Goal: Task Accomplishment & Management: Manage account settings

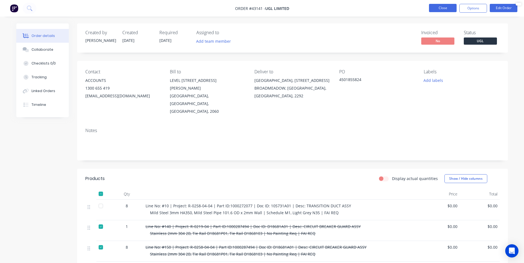
click at [446, 10] on button "Close" at bounding box center [443, 8] width 28 height 8
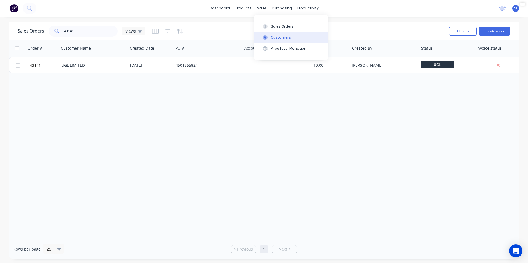
click at [281, 36] on div "Customers" at bounding box center [281, 37] width 20 height 5
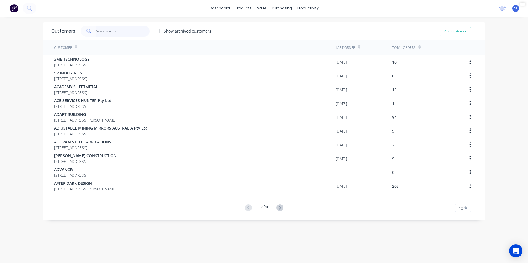
click at [122, 32] on input "text" at bounding box center [123, 31] width 54 height 11
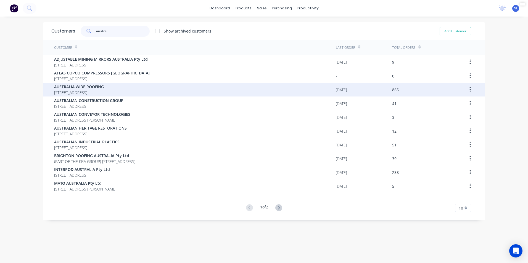
type input "austra"
click at [104, 92] on span "UNIT 9 12 STRATHAM STREET BENNETTS GREEN New South Wales Australia 2290" at bounding box center [79, 93] width 50 height 6
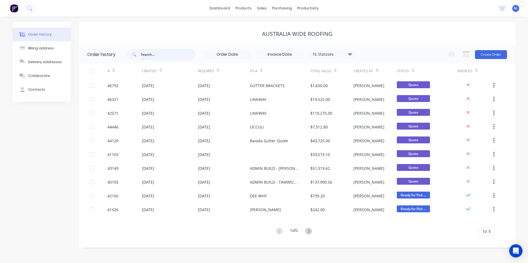
click at [156, 57] on input "text" at bounding box center [168, 54] width 55 height 11
type input "a"
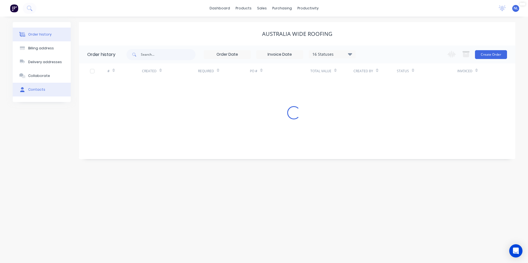
click at [50, 84] on button "Contacts" at bounding box center [42, 90] width 58 height 14
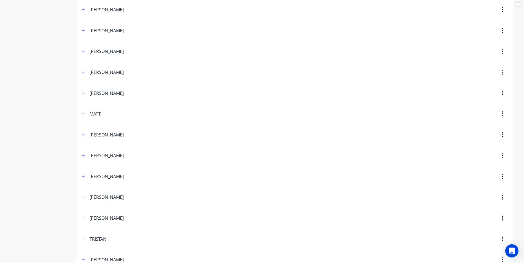
scroll to position [307, 0]
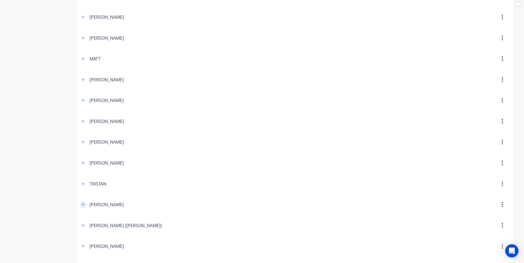
click at [80, 206] on button "button" at bounding box center [83, 205] width 7 height 7
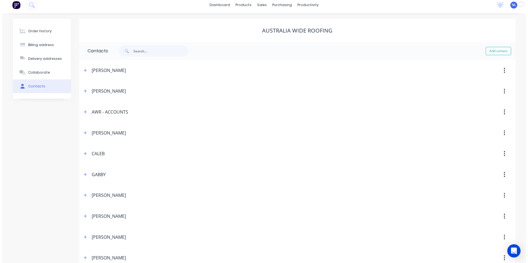
scroll to position [0, 0]
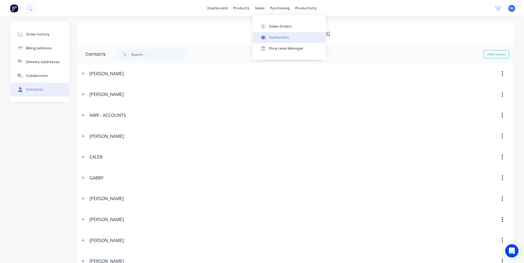
click at [277, 35] on div "Customers" at bounding box center [279, 37] width 20 height 5
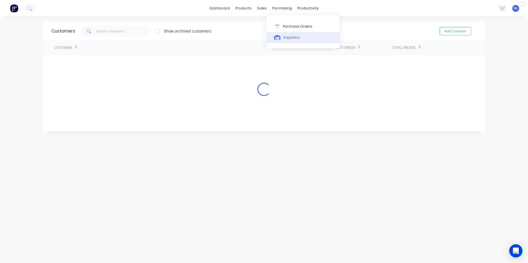
click at [282, 35] on button "Suppliers" at bounding box center [303, 37] width 73 height 11
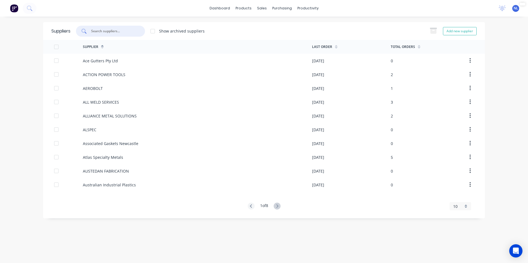
click at [123, 32] on input "text" at bounding box center [114, 31] width 46 height 6
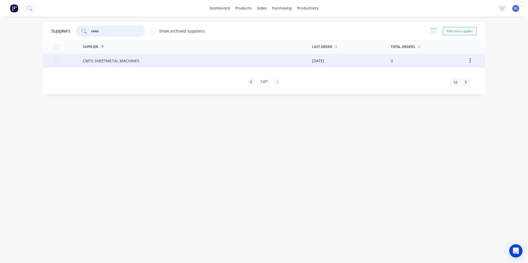
type input "cmts"
click at [134, 61] on div "CMTS SHEETMETAL MACHINES" at bounding box center [111, 61] width 57 height 6
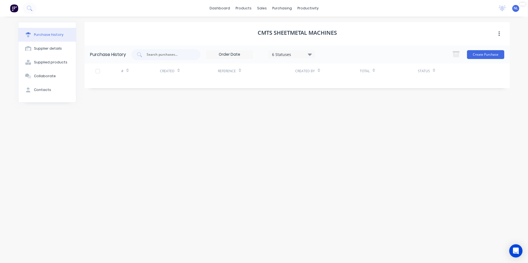
click at [255, 59] on div "6 Statuses" at bounding box center [260, 54] width 109 height 9
click at [288, 58] on div "6 Statuses" at bounding box center [291, 54] width 47 height 8
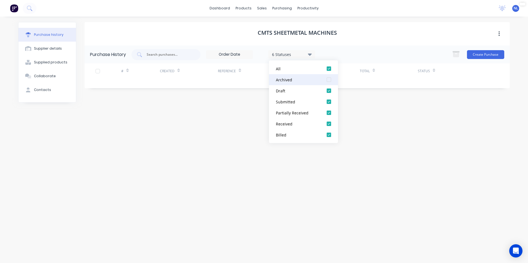
click at [294, 80] on div "Archived" at bounding box center [298, 80] width 44 height 6
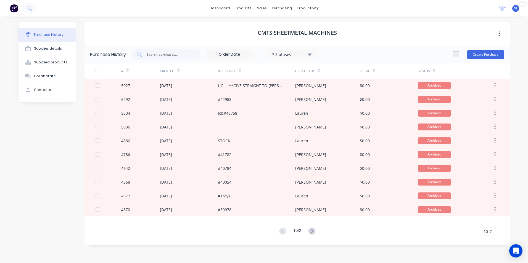
click at [396, 68] on div "Total" at bounding box center [389, 71] width 58 height 15
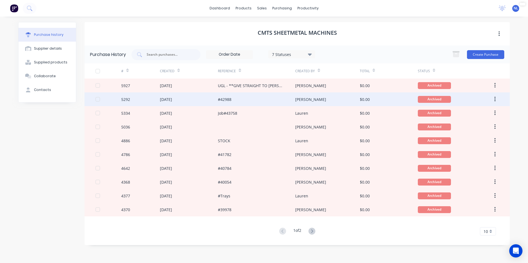
click at [313, 99] on div "[PERSON_NAME]" at bounding box center [327, 100] width 64 height 14
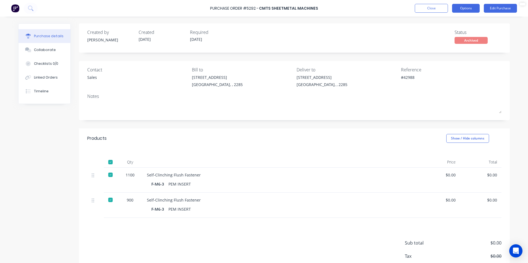
click at [474, 12] on button "Options" at bounding box center [466, 8] width 28 height 9
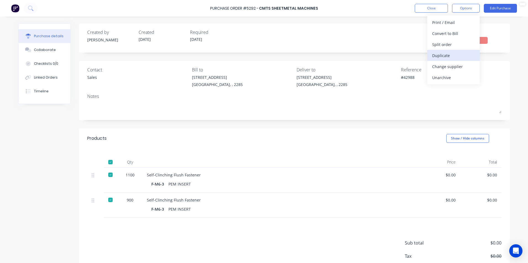
click at [446, 55] on div "Duplicate" at bounding box center [453, 56] width 43 height 8
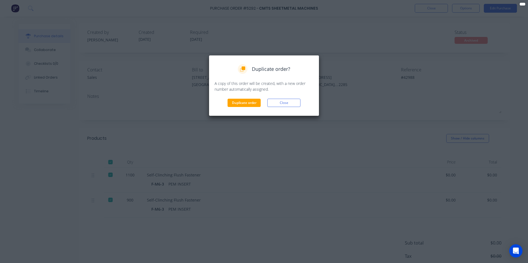
drag, startPoint x: 236, startPoint y: 105, endPoint x: 227, endPoint y: 131, distance: 27.0
click at [227, 131] on div "Duplicate order? A copy of this order will be created, with a new order number …" at bounding box center [264, 131] width 528 height 263
click at [254, 101] on button "Duplicate order" at bounding box center [244, 103] width 33 height 8
type textarea "x"
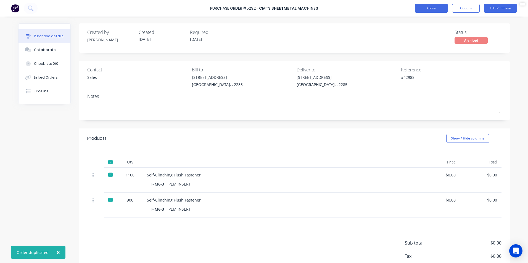
click at [429, 7] on button "Close" at bounding box center [431, 8] width 33 height 9
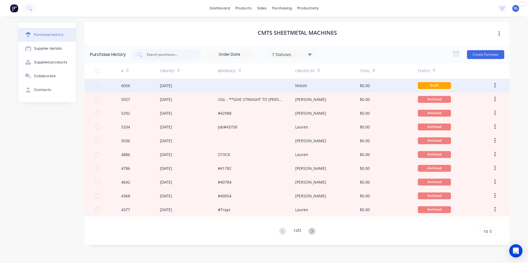
click at [261, 88] on div at bounding box center [256, 86] width 77 height 14
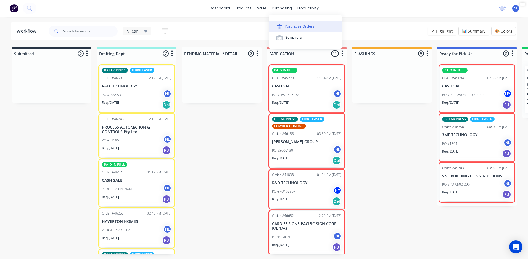
click at [290, 23] on button "Purchase Orders" at bounding box center [305, 26] width 73 height 11
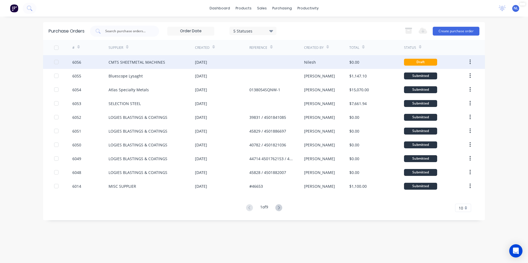
click at [320, 62] on div "Nilesh" at bounding box center [327, 62] width 46 height 14
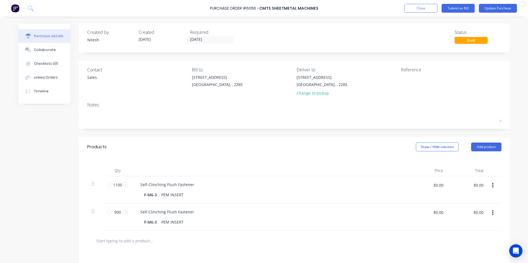
click at [493, 212] on button "button" at bounding box center [492, 213] width 13 height 10
click at [464, 259] on button "Delete" at bounding box center [475, 260] width 47 height 11
click at [116, 186] on input "1100" at bounding box center [117, 185] width 11 height 8
type input "1"
click at [170, 187] on div "Self-Clinching Flush Fastener" at bounding box center [167, 185] width 63 height 8
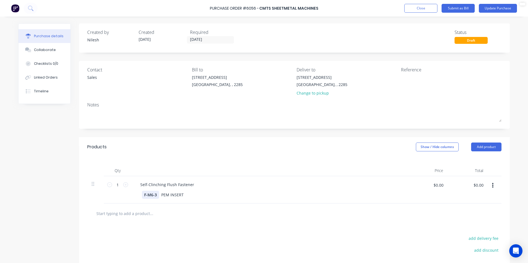
click at [156, 196] on div "F-M6-3" at bounding box center [150, 195] width 17 height 8
drag, startPoint x: 156, startPoint y: 196, endPoint x: 120, endPoint y: 199, distance: 36.0
click at [120, 199] on div "1 1 Self-Clinching Flush Fastener F-M6-3 PEM INSERT $0.00 $0.00 $0.00 $0.00" at bounding box center [294, 189] width 414 height 27
click at [188, 189] on div "Self-Clinching Flush Fastener" at bounding box center [167, 185] width 63 height 8
click at [187, 188] on div "Self-Clinching Flush Fastener" at bounding box center [167, 185] width 63 height 8
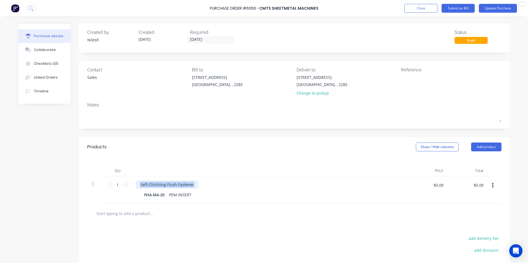
drag, startPoint x: 190, startPoint y: 186, endPoint x: 82, endPoint y: 185, distance: 108.3
click at [82, 185] on div "Qty Price Total 1 1 Self-Clinching Flush Fastener FHA-M4-20 PEM INSERT $0.00 $0…" at bounding box center [294, 180] width 431 height 47
paste div
click at [281, 174] on div at bounding box center [269, 170] width 276 height 11
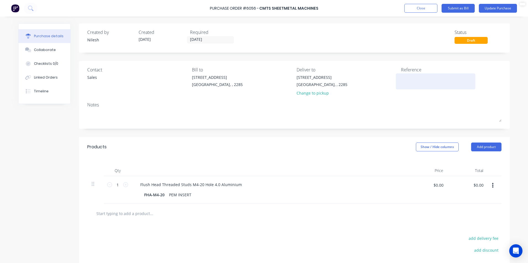
click at [425, 84] on textarea at bounding box center [435, 81] width 69 height 12
type textarea "c"
paste textarea "25-00000910"
type textarea "job ref#46635 CMTS QUOTE: 25-00000910"
type textarea "x"
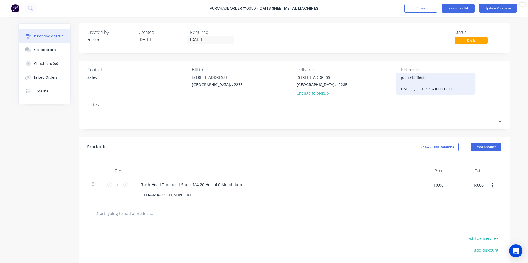
click at [455, 90] on textarea "job ref#46635 CMTS QUOTE: 25-00000910" at bounding box center [435, 83] width 69 height 17
type textarea "job ref#46635 CMTS QUOTE: 25-00000910"
type textarea "x"
type textarea "job ref#46635 CMTS QUOTE: 25-00000910"
click at [492, 8] on button "Update Purchase" at bounding box center [498, 8] width 38 height 9
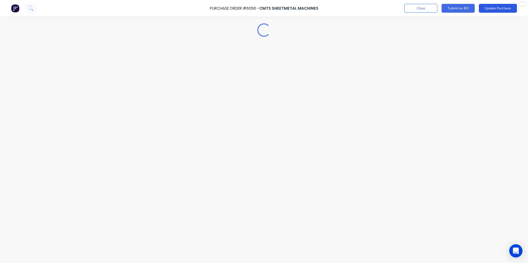
type textarea "x"
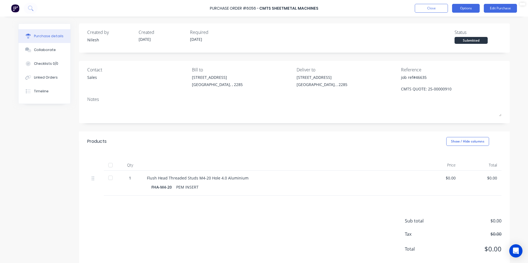
click at [473, 8] on button "Options" at bounding box center [466, 8] width 28 height 9
click at [34, 81] on button "Linked Orders" at bounding box center [45, 78] width 52 height 14
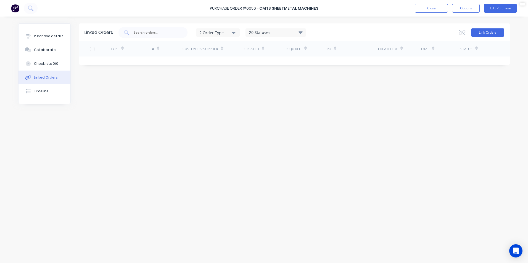
click at [485, 30] on button "Link Orders" at bounding box center [487, 32] width 33 height 8
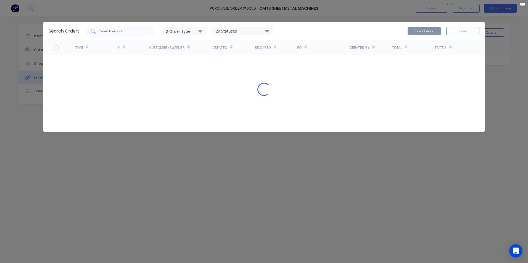
click at [134, 35] on div at bounding box center [119, 31] width 69 height 11
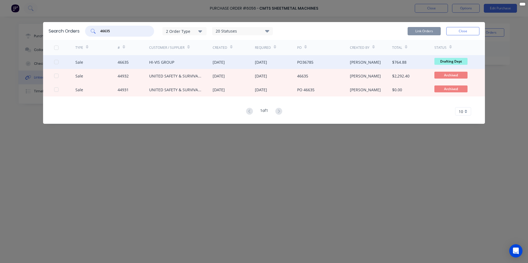
type input "46635"
click at [291, 66] on div "[DATE]" at bounding box center [276, 62] width 42 height 14
click at [59, 60] on div at bounding box center [64, 62] width 21 height 14
click at [57, 61] on div at bounding box center [56, 62] width 11 height 11
click at [431, 34] on button "Link Orders" at bounding box center [424, 31] width 33 height 8
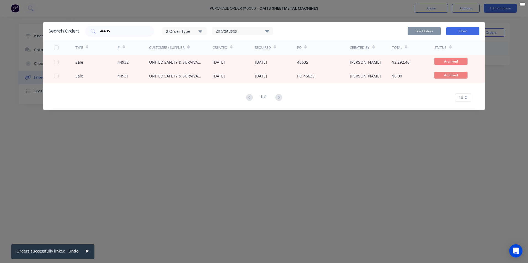
click at [471, 31] on button "Close" at bounding box center [462, 31] width 33 height 8
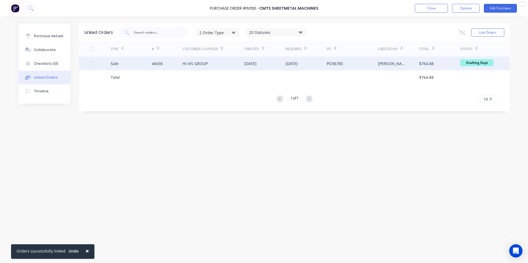
click at [201, 59] on div "HI-VIS GROUP" at bounding box center [214, 64] width 62 height 14
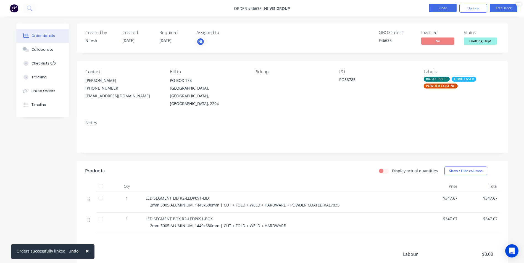
click at [441, 9] on button "Close" at bounding box center [443, 8] width 28 height 8
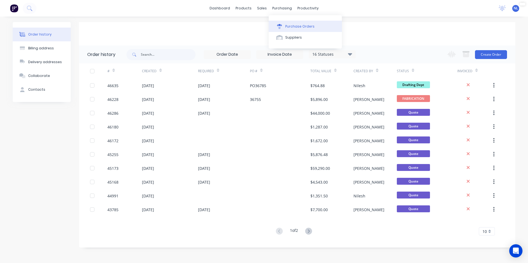
click at [289, 23] on button "Purchase Orders" at bounding box center [305, 26] width 73 height 11
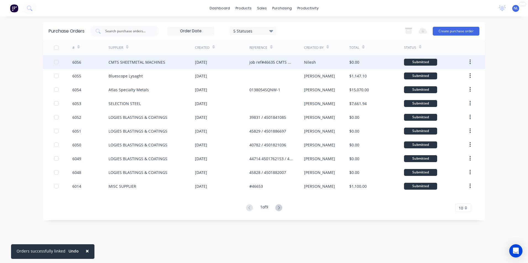
click at [296, 66] on div "job ref#46635 CMTS QUOTE: 25-00000910" at bounding box center [276, 62] width 54 height 14
click at [193, 60] on div "CMTS SHEETMETAL MACHINES" at bounding box center [152, 62] width 86 height 14
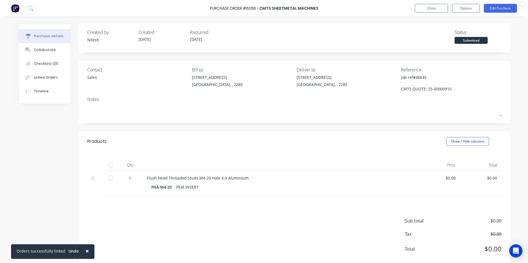
click at [507, 13] on div "Purchase Order #6056 - CMTS SHEETMETAL MACHINES Close Options Edit Purchase" at bounding box center [264, 8] width 528 height 17
click at [507, 9] on button "Edit Purchase" at bounding box center [500, 8] width 33 height 9
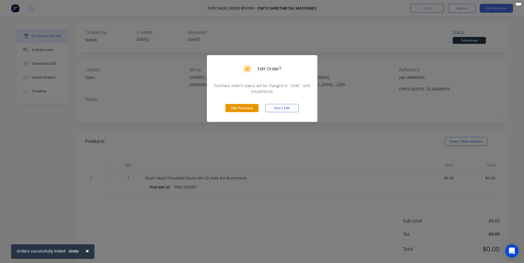
click at [241, 105] on button "Edit Purchase" at bounding box center [241, 108] width 33 height 8
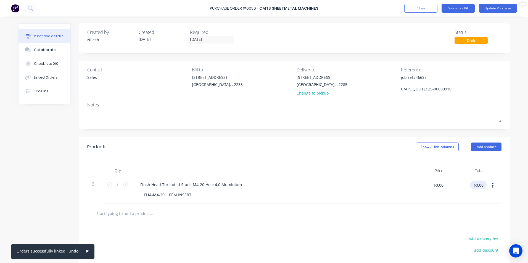
click at [479, 186] on input "$0.00" at bounding box center [478, 185] width 17 height 9
type textarea "x"
paste input "4"
type input "40.00"
type textarea "x"
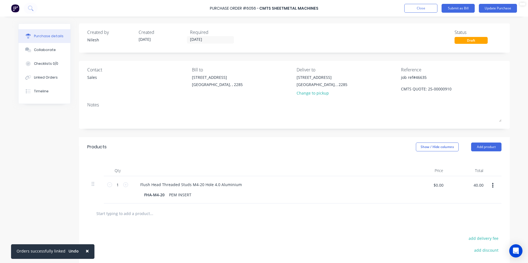
type input "$40.00"
click at [381, 207] on div at bounding box center [294, 214] width 414 height 20
click at [500, 6] on button "Update Purchase" at bounding box center [498, 8] width 38 height 9
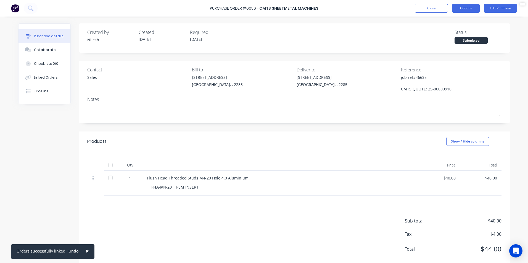
click at [473, 8] on button "Options" at bounding box center [466, 8] width 28 height 9
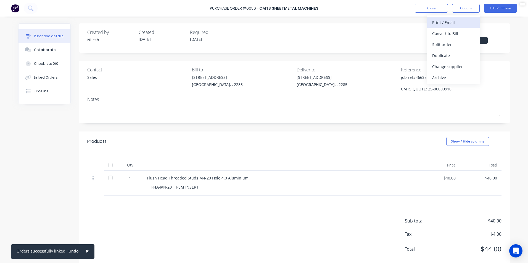
click at [447, 22] on div "Print / Email" at bounding box center [453, 23] width 43 height 8
click at [451, 44] on div "Without pricing" at bounding box center [453, 45] width 43 height 8
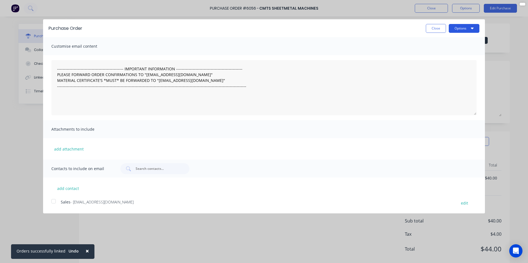
click at [455, 31] on button "Options" at bounding box center [464, 28] width 31 height 9
click at [451, 41] on div "Print" at bounding box center [453, 42] width 43 height 8
click at [387, 27] on div "Close Options" at bounding box center [284, 28] width 392 height 9
click at [430, 31] on button "Close" at bounding box center [436, 28] width 20 height 9
type textarea "x"
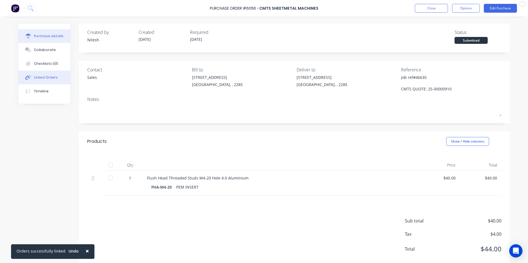
click at [45, 74] on button "Linked Orders" at bounding box center [45, 78] width 52 height 14
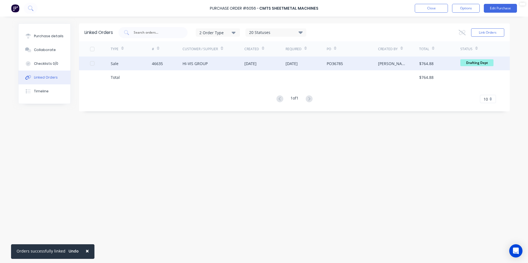
click at [207, 65] on div "HI-VIS GROUP" at bounding box center [195, 64] width 25 height 6
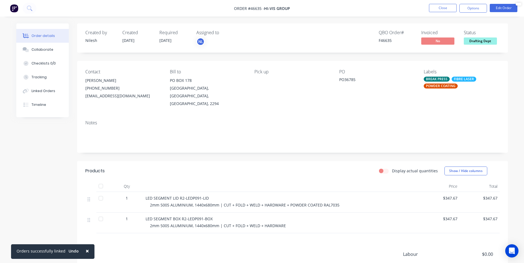
click at [19, 6] on button at bounding box center [14, 8] width 12 height 9
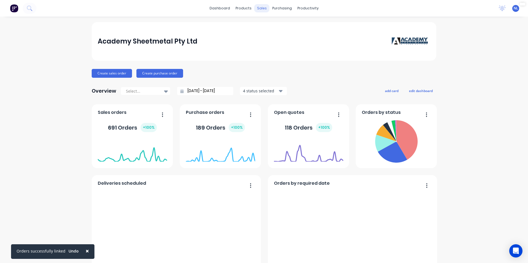
click at [259, 9] on div "sales" at bounding box center [261, 8] width 15 height 8
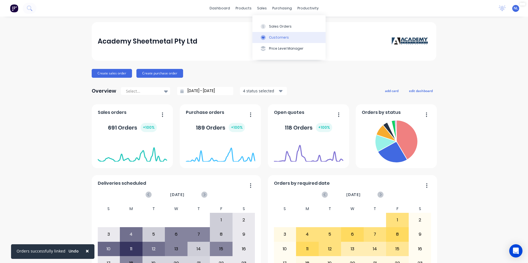
click at [267, 33] on button "Customers" at bounding box center [288, 37] width 73 height 11
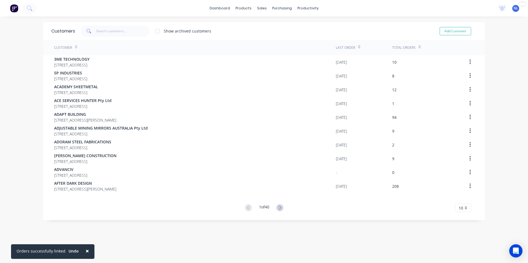
click at [90, 33] on span at bounding box center [88, 31] width 15 height 11
click at [100, 30] on input "text" at bounding box center [123, 31] width 54 height 11
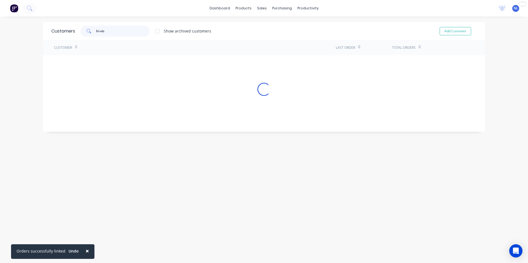
type input "hi-vis"
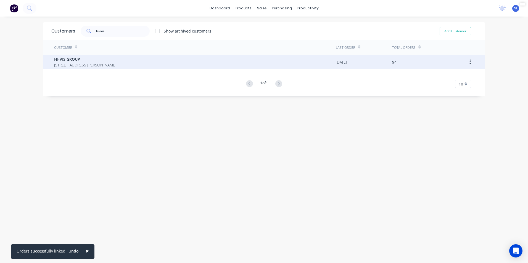
click at [116, 64] on span "[STREET_ADDRESS][PERSON_NAME]" at bounding box center [85, 65] width 62 height 6
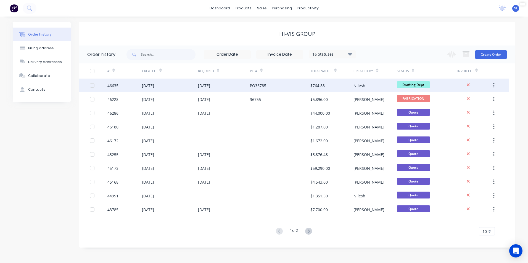
click at [246, 88] on div "[DATE]" at bounding box center [224, 86] width 52 height 14
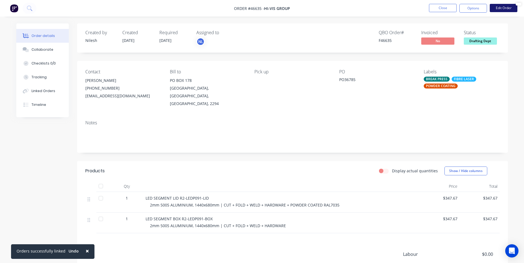
click at [500, 6] on button "Edit Order" at bounding box center [504, 8] width 28 height 8
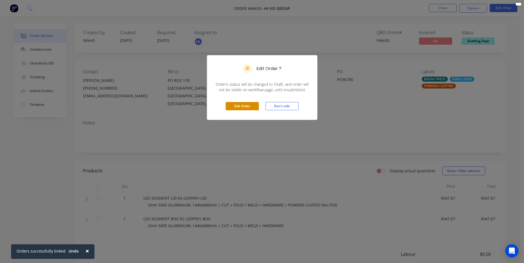
click at [242, 106] on button "Edit Order" at bounding box center [242, 106] width 33 height 8
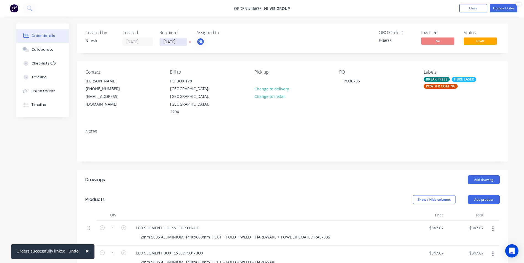
click at [177, 43] on input "[DATE]" at bounding box center [173, 42] width 27 height 8
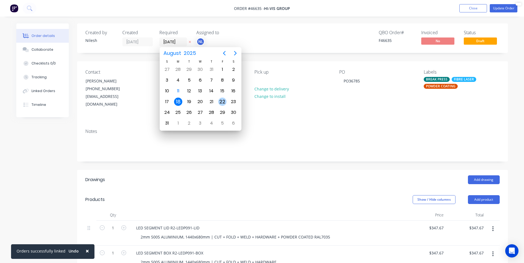
click at [218, 103] on div "22" at bounding box center [222, 102] width 8 height 8
type input "[DATE]"
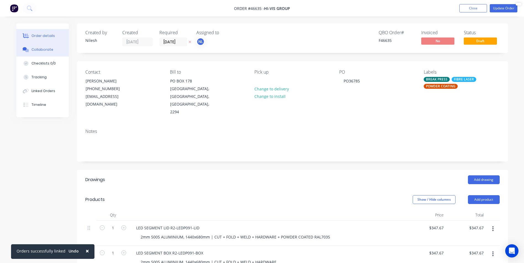
click at [37, 45] on button "Collaborate" at bounding box center [42, 50] width 52 height 14
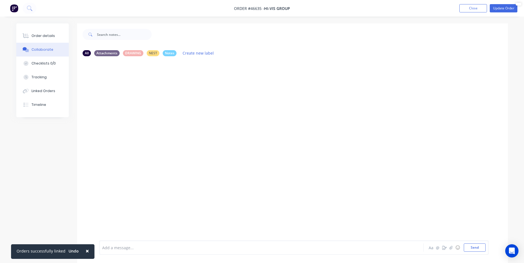
click at [150, 249] on div at bounding box center [245, 248] width 287 height 6
click at [477, 251] on button "Send" at bounding box center [475, 248] width 22 height 8
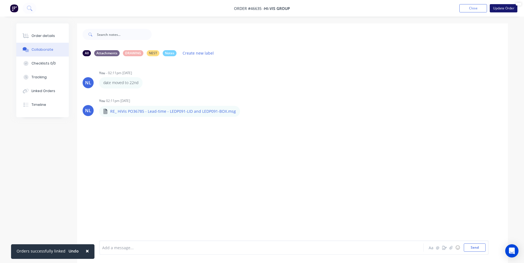
click at [504, 8] on button "Update Order" at bounding box center [504, 8] width 28 height 8
click at [444, 6] on button "Close" at bounding box center [443, 8] width 28 height 8
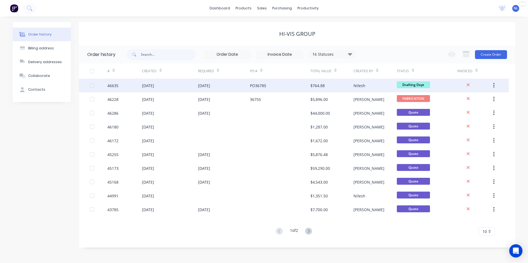
click at [336, 85] on div "$764.88" at bounding box center [331, 86] width 43 height 14
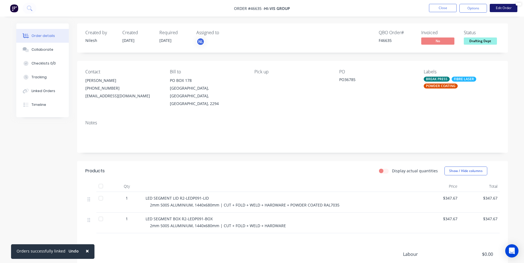
click at [503, 9] on button "Edit Order" at bounding box center [504, 8] width 28 height 8
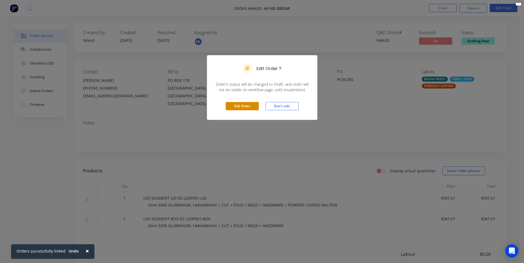
drag, startPoint x: 283, startPoint y: 111, endPoint x: 248, endPoint y: 107, distance: 34.7
click at [265, 116] on div "Edit Order Don't edit" at bounding box center [262, 106] width 110 height 27
click at [246, 104] on button "Edit Order" at bounding box center [242, 106] width 33 height 8
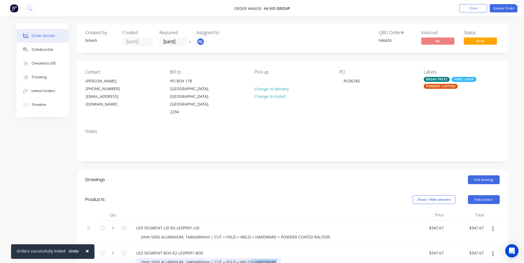
drag, startPoint x: 275, startPoint y: 254, endPoint x: 249, endPoint y: 257, distance: 26.1
click at [249, 258] on div "2mm 5005 ALUMINIUM, 1440x680mm | CUT + FOLD + WELD + HARDWARE" at bounding box center [208, 262] width 145 height 8
click at [501, 9] on button "Update Order" at bounding box center [504, 8] width 28 height 8
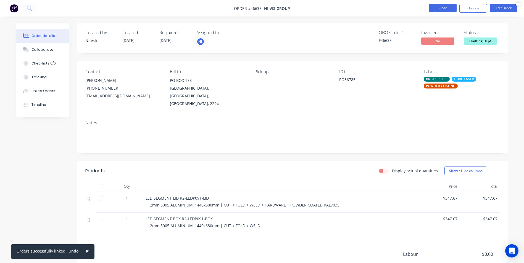
click at [442, 6] on button "Close" at bounding box center [443, 8] width 28 height 8
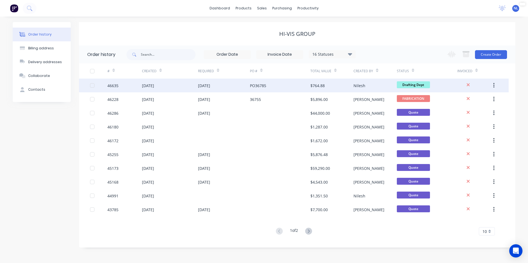
click at [368, 88] on div "Nilesh" at bounding box center [375, 86] width 43 height 14
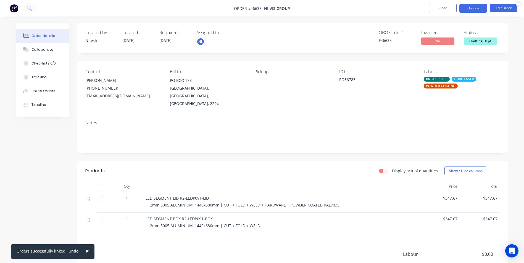
click at [485, 6] on button "Options" at bounding box center [473, 8] width 28 height 9
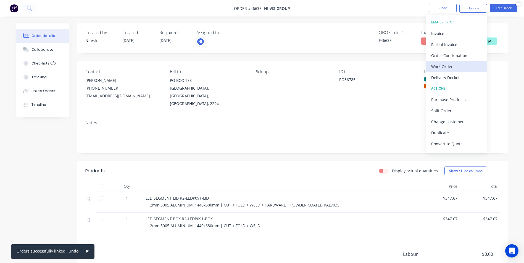
click at [450, 68] on div "Work Order" at bounding box center [456, 67] width 51 height 8
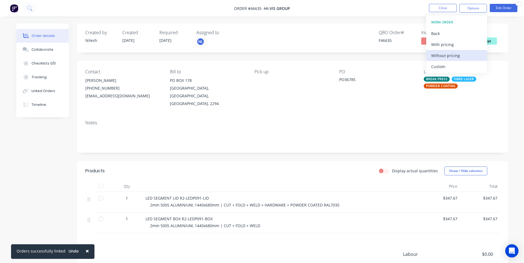
click at [460, 59] on div "Without pricing" at bounding box center [456, 56] width 51 height 8
